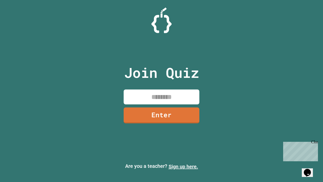
click at [183, 167] on link "Sign up here." at bounding box center [184, 166] width 30 height 6
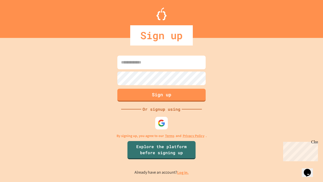
click at [183, 172] on link "Log in." at bounding box center [183, 172] width 12 height 5
